Goal: Check status

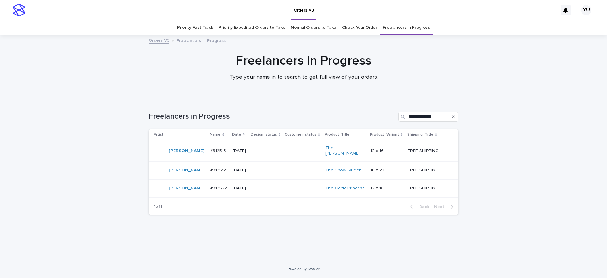
click at [422, 184] on p "FREE SHIPPING - preview in 1-2 business days, after your approval delivery will…" at bounding box center [428, 187] width 41 height 7
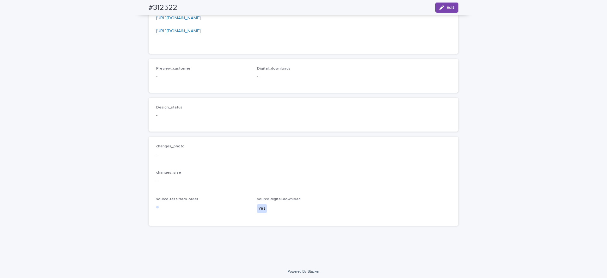
scroll to position [440, 0]
